Goal: Task Accomplishment & Management: Manage account settings

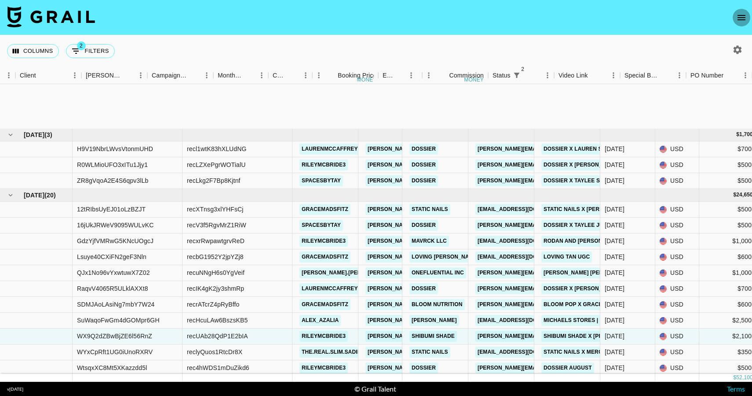
click at [744, 19] on icon "open drawer" at bounding box center [742, 17] width 8 height 5
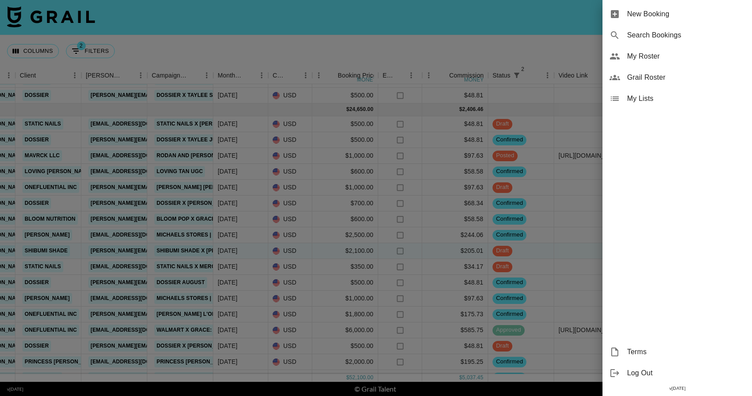
click at [649, 59] on span "My Roster" at bounding box center [686, 56] width 118 height 11
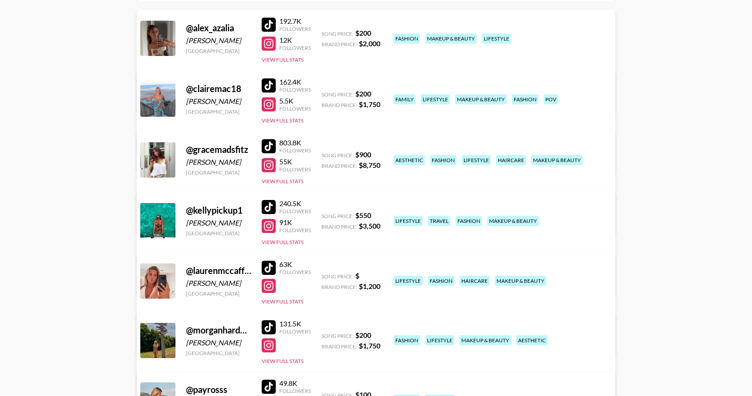
scroll to position [469, 0]
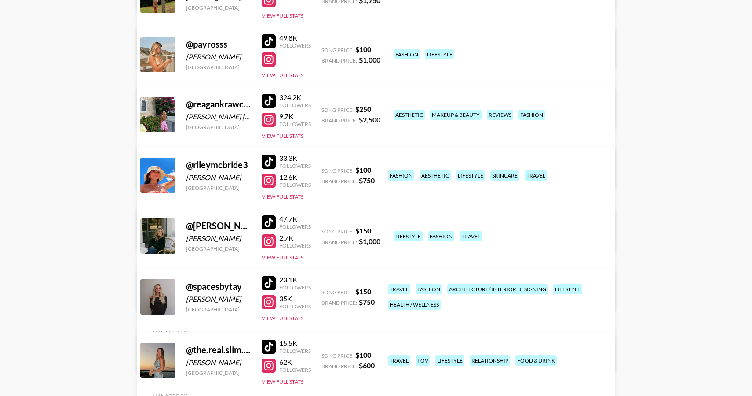
click at [379, 169] on link "View/Edit Details" at bounding box center [266, 173] width 227 height 9
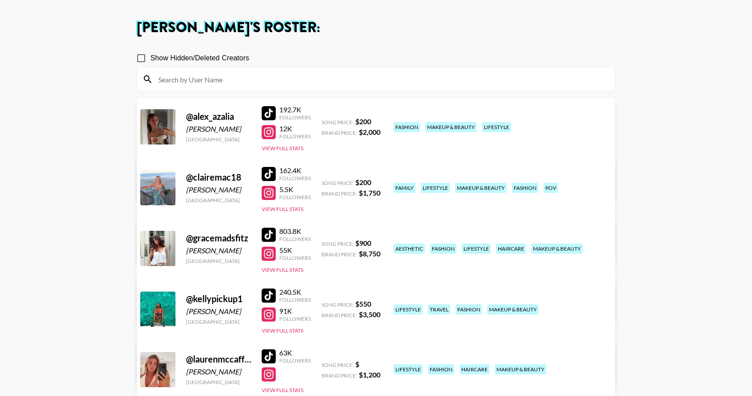
scroll to position [0, 0]
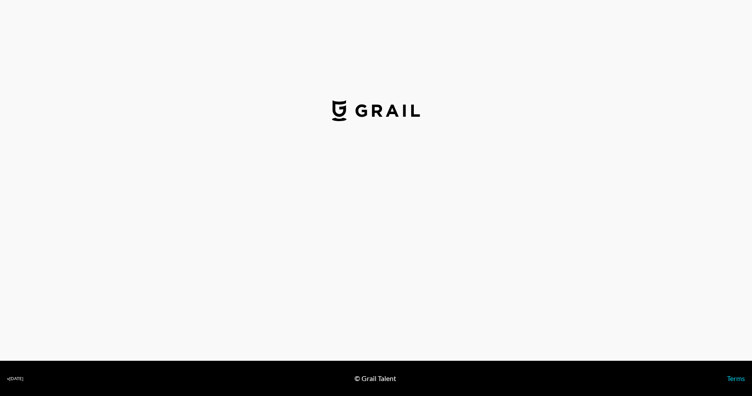
select select "USD"
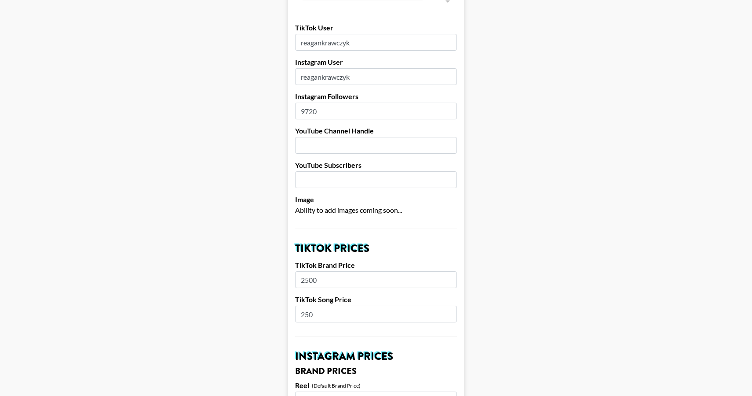
scroll to position [119, 0]
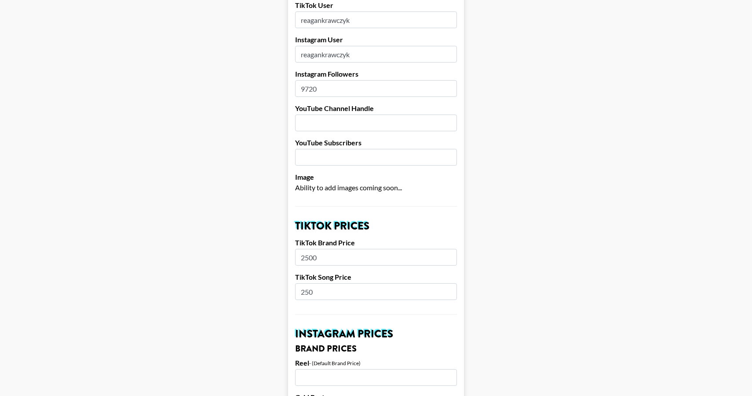
click at [313, 249] on input "2500" at bounding box center [376, 257] width 162 height 17
type input "2250"
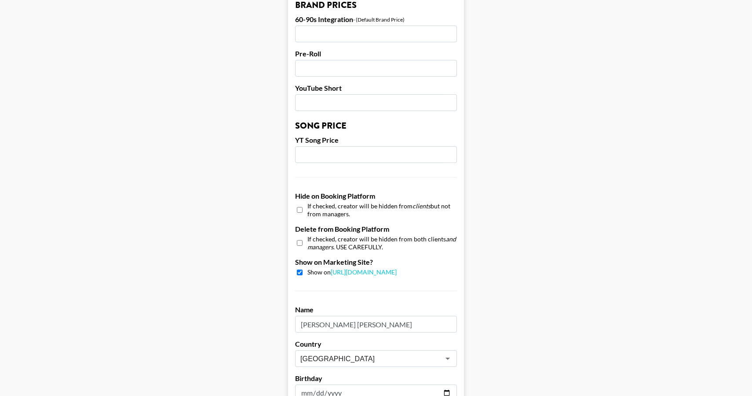
scroll to position [798, 0]
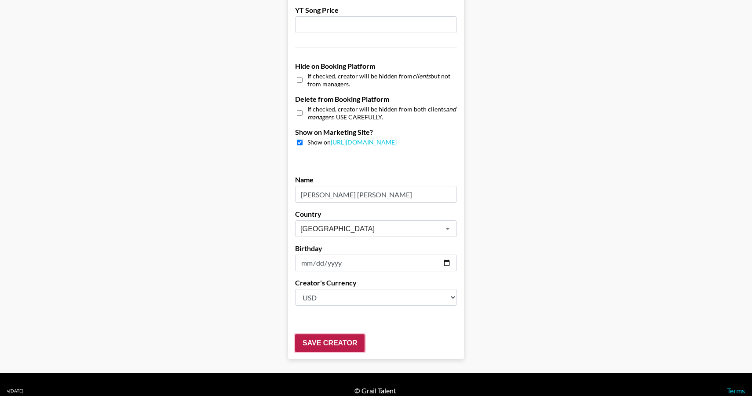
click at [349, 334] on input "Save Creator" at bounding box center [330, 343] width 70 height 18
